Goal: Book appointment/travel/reservation

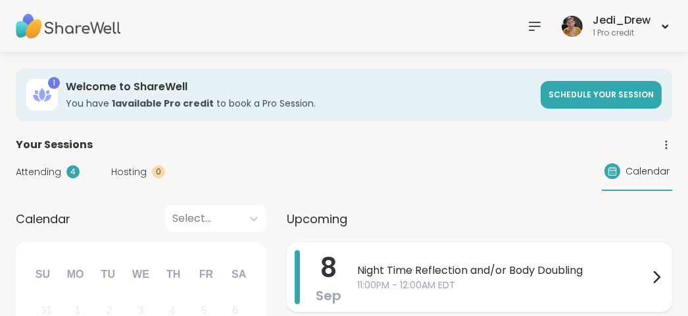
drag, startPoint x: 0, startPoint y: 0, endPoint x: 499, endPoint y: 281, distance: 572.6
click at [499, 281] on span "11:00PM - 12:00AM EDT" at bounding box center [502, 285] width 291 height 14
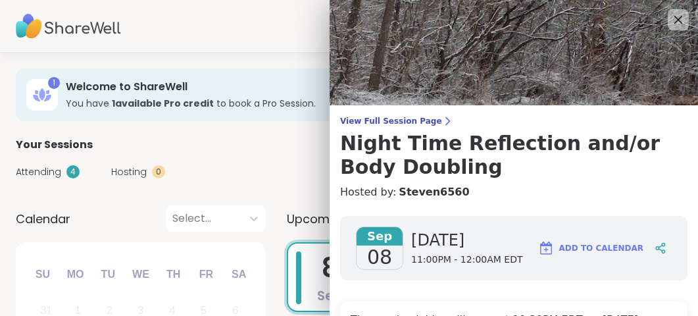
click at [636, 277] on div "[DATE] [DATE] 11:00PM - 12:00AM EDT Add to Calendar" at bounding box center [513, 248] width 347 height 64
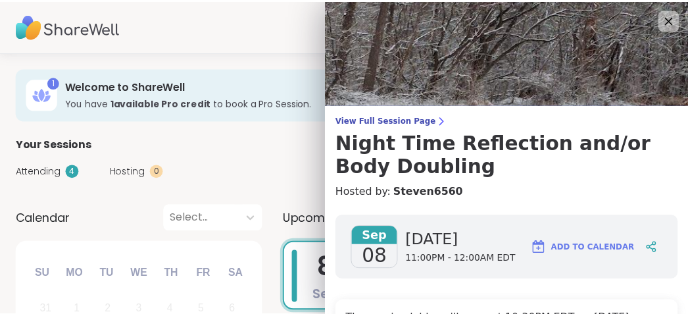
scroll to position [197, 0]
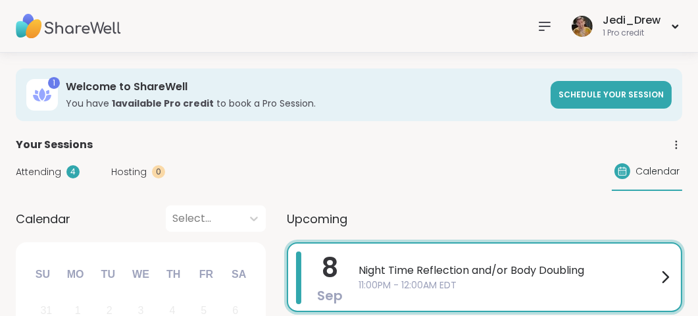
click at [164, 9] on div "Jedi_Drew 1 Pro credit" at bounding box center [349, 26] width 698 height 53
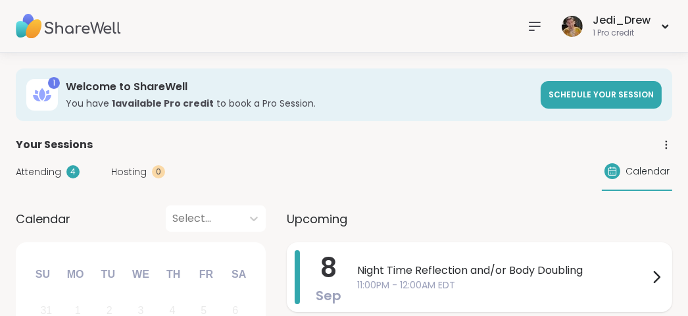
click at [463, 275] on span "Night Time Reflection and/or Body Doubling" at bounding box center [502, 270] width 291 height 16
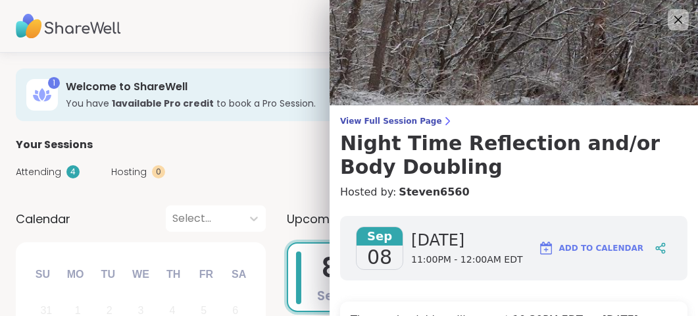
scroll to position [197, 0]
